Goal: Task Accomplishment & Management: Manage account settings

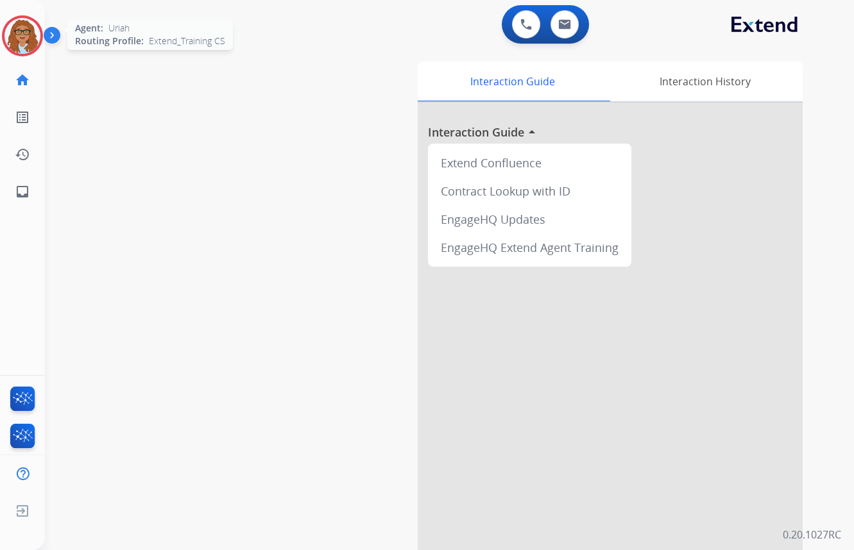
click at [33, 42] on img at bounding box center [22, 36] width 36 height 36
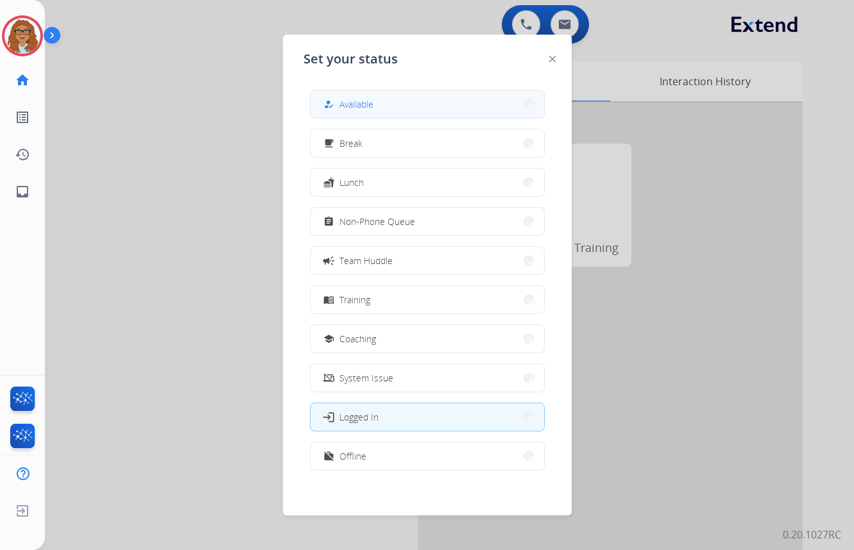
click at [331, 114] on button "how_to_reg Available" at bounding box center [426, 104] width 233 height 28
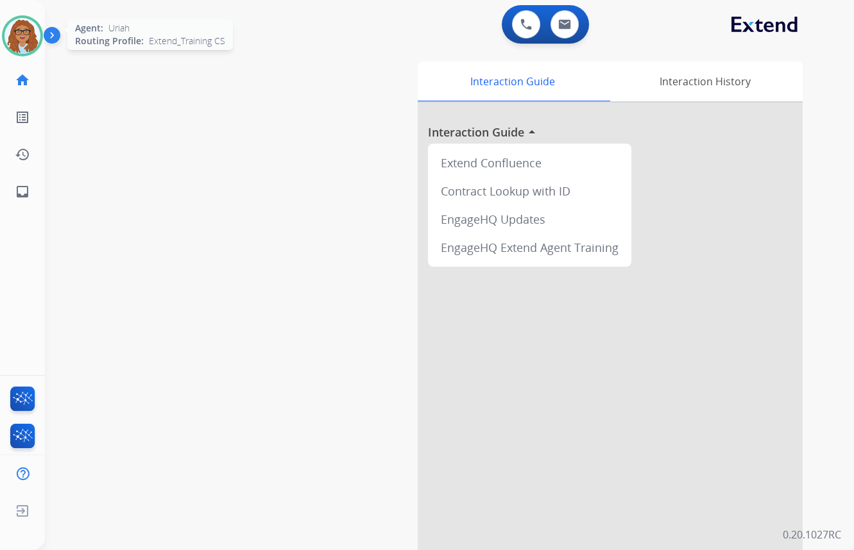
click at [24, 38] on img at bounding box center [22, 36] width 36 height 36
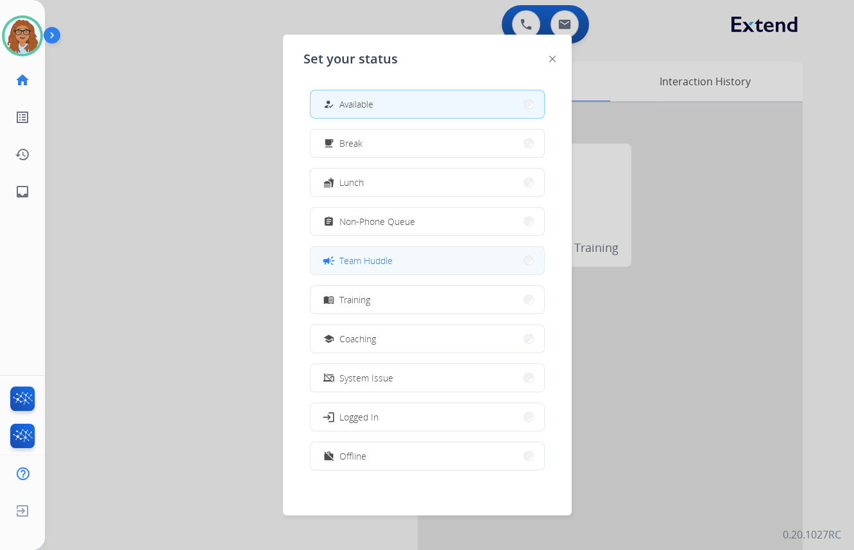
click at [397, 269] on button "campaign Team Huddle" at bounding box center [426, 261] width 233 height 28
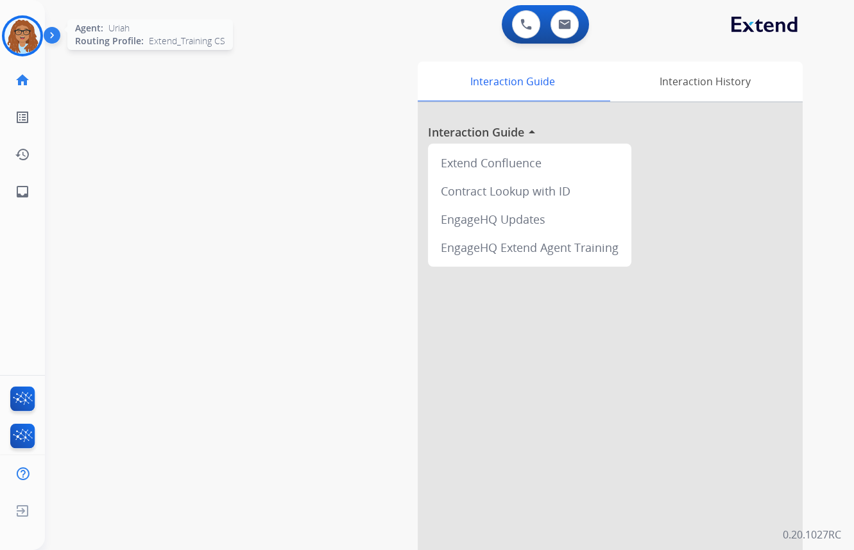
click at [28, 44] on img at bounding box center [22, 36] width 36 height 36
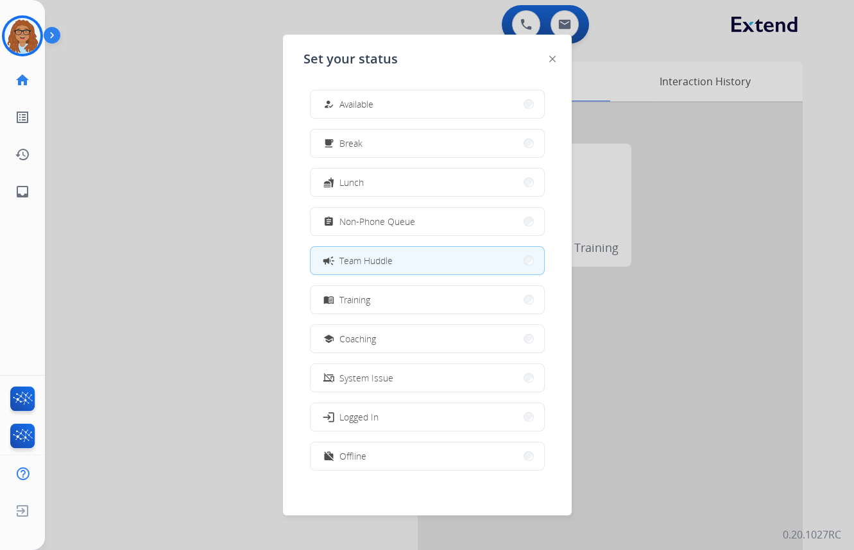
click at [386, 257] on span "Team Huddle" at bounding box center [365, 260] width 53 height 13
